Goal: Task Accomplishment & Management: Manage account settings

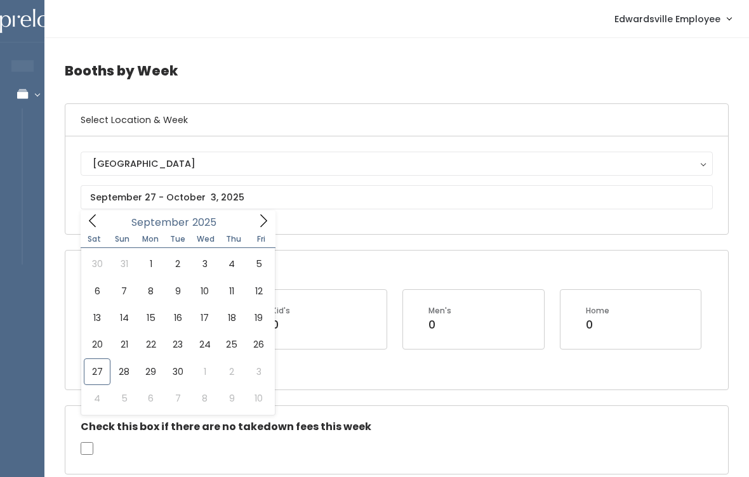
scroll to position [0, 182]
click at [263, 220] on icon at bounding box center [263, 221] width 14 height 14
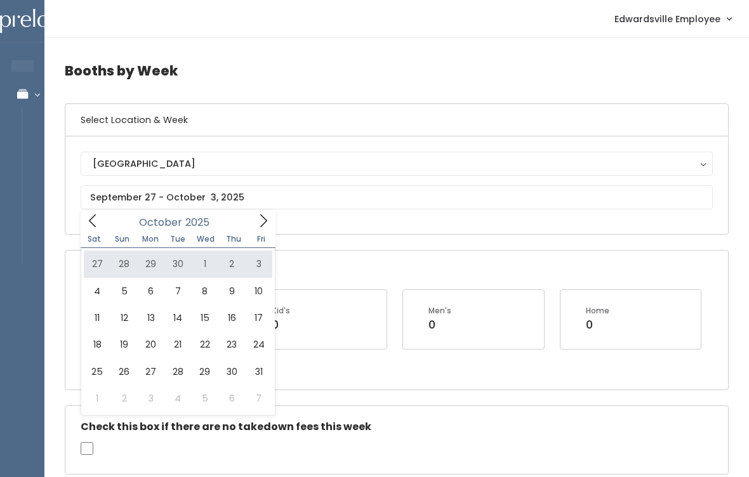
type input "[DATE] to [DATE]"
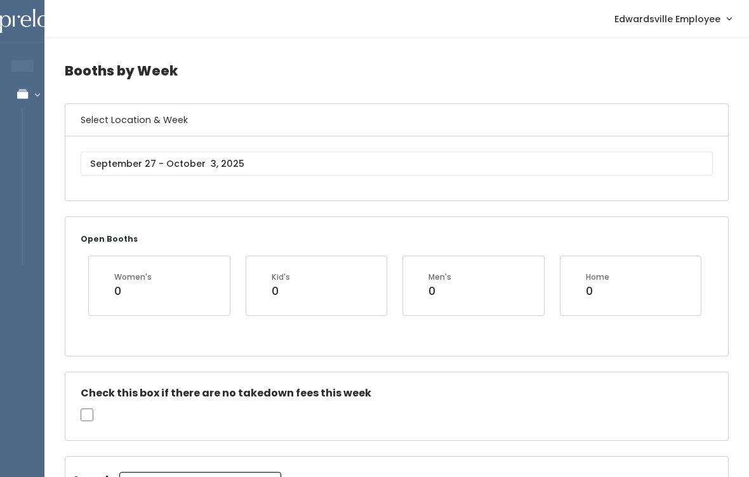
click at [261, 195] on div "[GEOGRAPHIC_DATA]" at bounding box center [396, 168] width 663 height 64
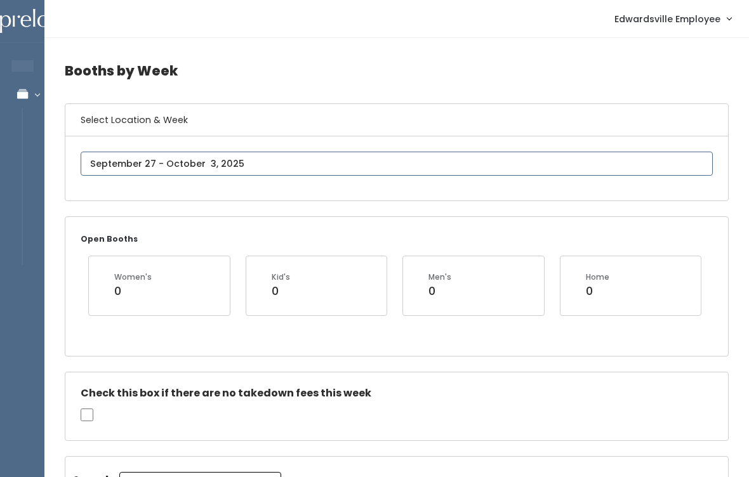
click at [288, 161] on input "text" at bounding box center [397, 164] width 632 height 24
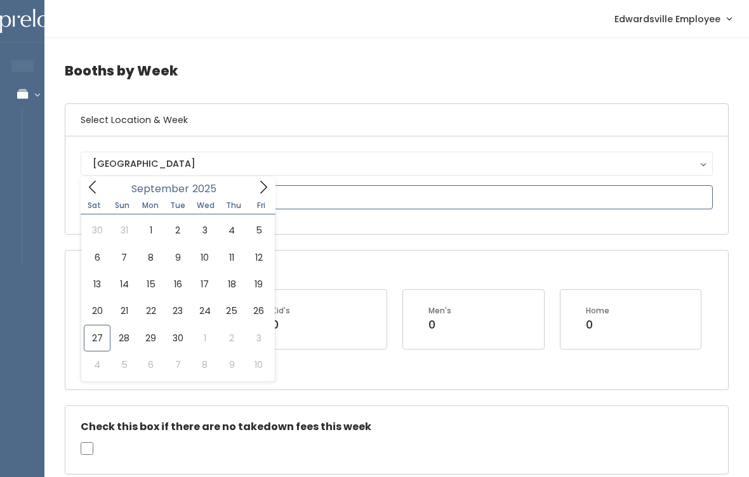
click at [267, 187] on icon at bounding box center [263, 187] width 7 height 13
type input "October 4 to October 10"
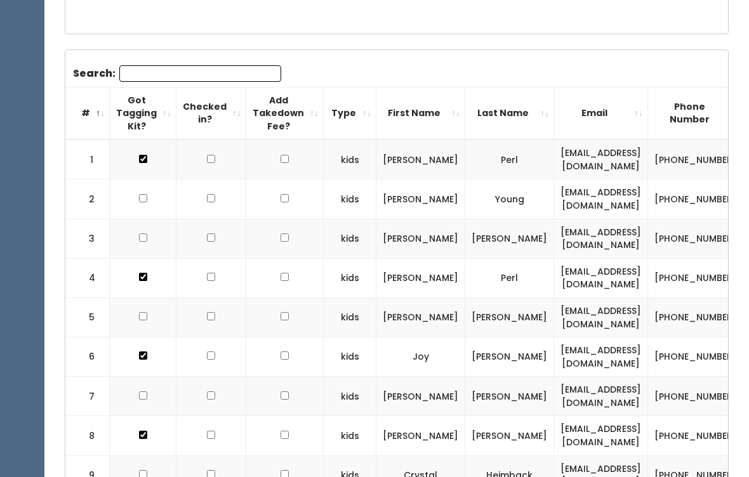
scroll to position [356, 0]
click at [219, 88] on th "Checked in?" at bounding box center [211, 113] width 70 height 53
click at [236, 69] on input "Search:" at bounding box center [200, 73] width 162 height 17
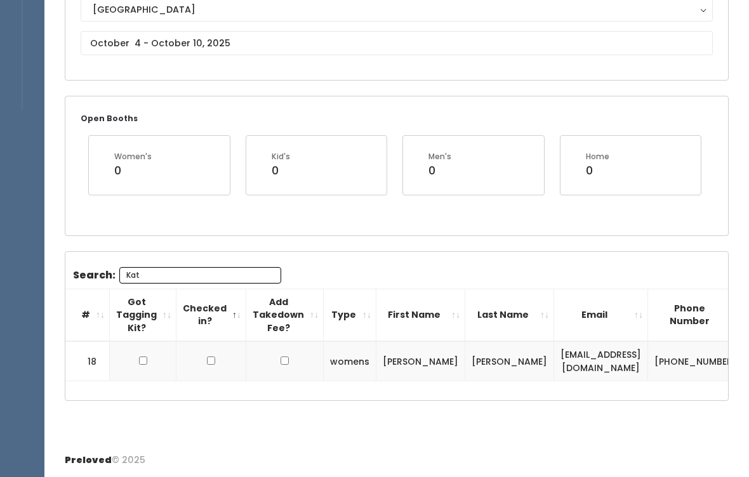
scroll to position [135, 0]
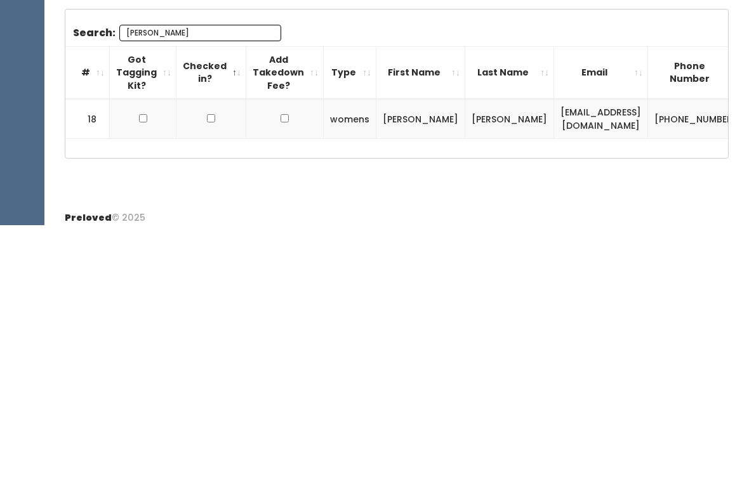
type input "Kate"
click at [139, 366] on input "checkbox" at bounding box center [143, 370] width 8 height 8
checkbox input "true"
